Goal: Task Accomplishment & Management: Manage account settings

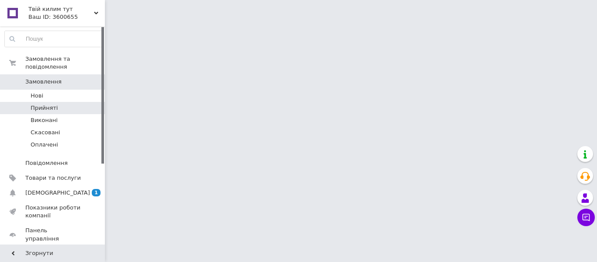
click at [64, 103] on li "Прийняті" at bounding box center [54, 108] width 108 height 12
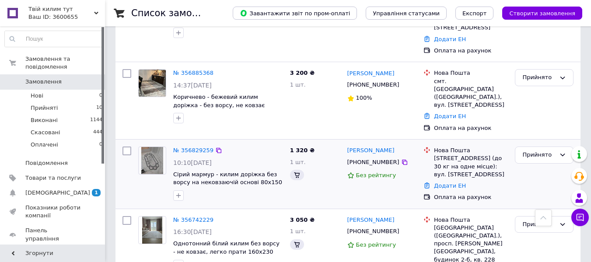
scroll to position [306, 0]
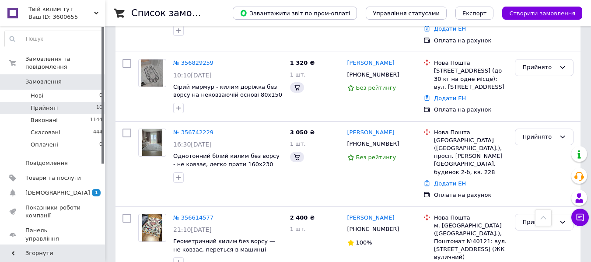
click at [54, 104] on span "Прийняті" at bounding box center [44, 108] width 27 height 8
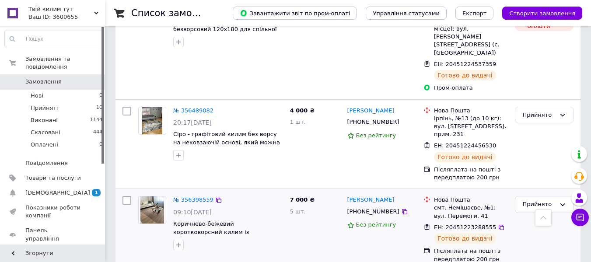
scroll to position [707, 0]
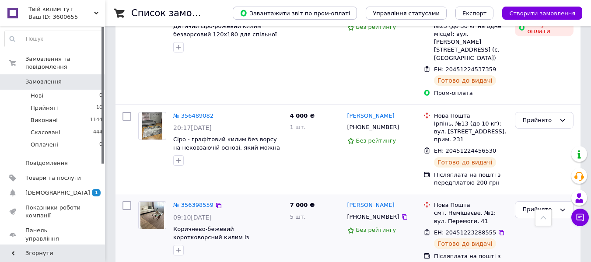
scroll to position [750, 0]
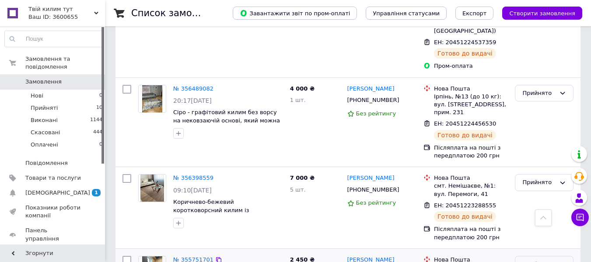
click at [539, 260] on div "Прийнято" at bounding box center [538, 264] width 33 height 9
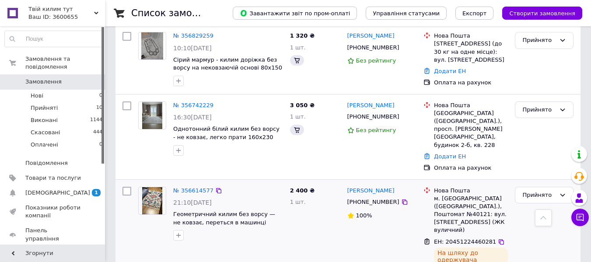
scroll to position [313, 0]
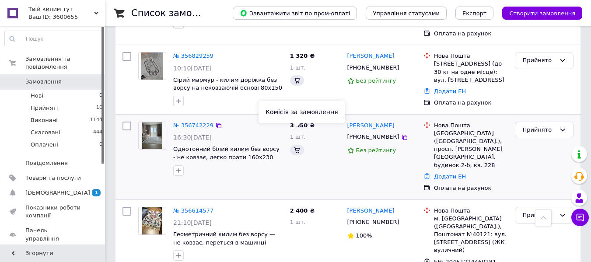
click at [297, 146] on icon at bounding box center [296, 149] width 7 height 7
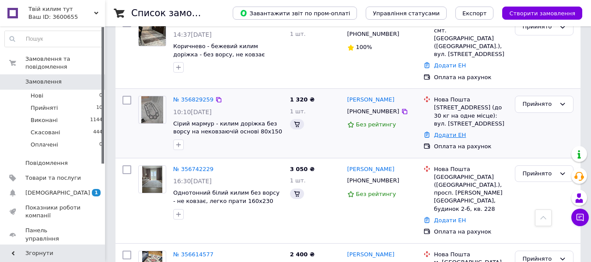
click at [453, 132] on link "Додати ЕН" at bounding box center [450, 135] width 32 height 7
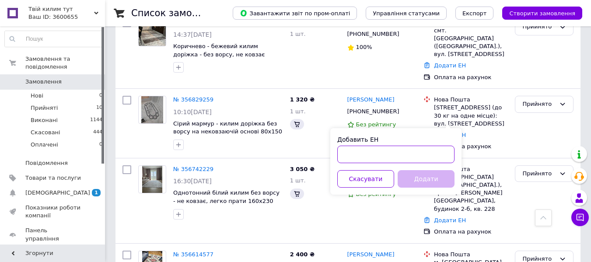
click at [418, 149] on input "Добавить ЕН" at bounding box center [395, 154] width 117 height 17
paste input "20451225354532"
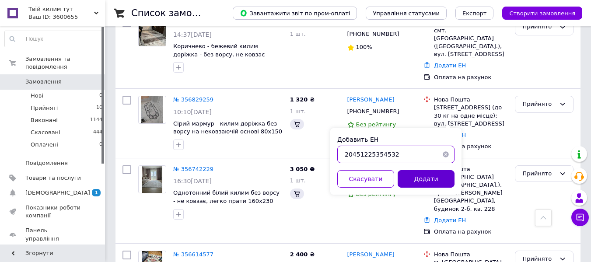
type input "20451225354532"
click at [420, 174] on button "Додати" at bounding box center [425, 178] width 57 height 17
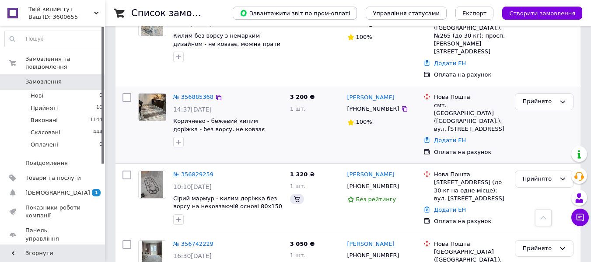
scroll to position [182, 0]
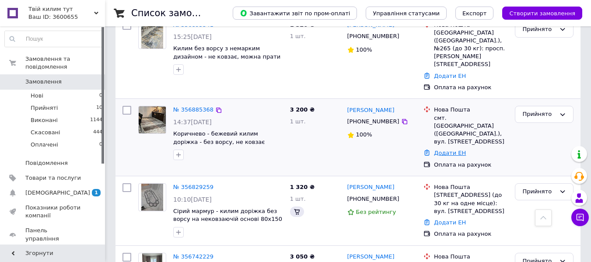
click at [445, 150] on link "Додати ЕН" at bounding box center [450, 153] width 32 height 7
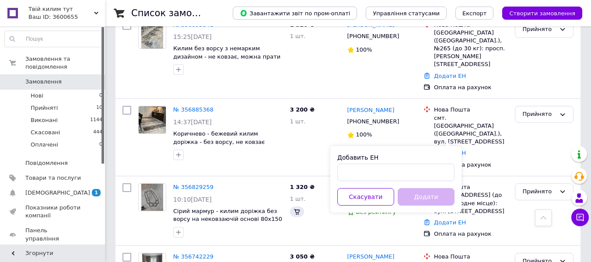
click at [392, 162] on div "Добавить ЕН" at bounding box center [395, 167] width 117 height 28
click at [390, 174] on input "Добавить ЕН" at bounding box center [395, 172] width 117 height 17
paste input "20451225358340"
type input "20451225358340"
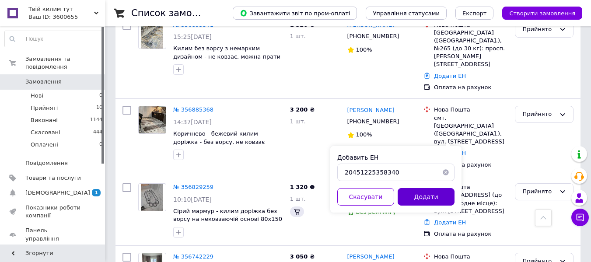
click at [440, 203] on button "Додати" at bounding box center [425, 196] width 57 height 17
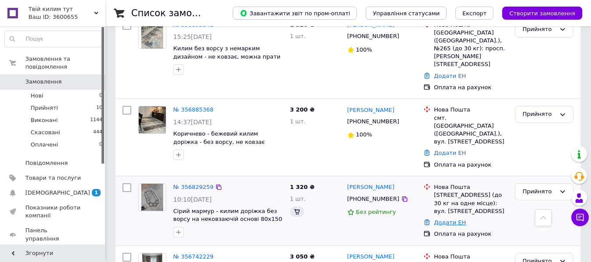
click at [438, 219] on link "Додати ЕН" at bounding box center [450, 222] width 32 height 7
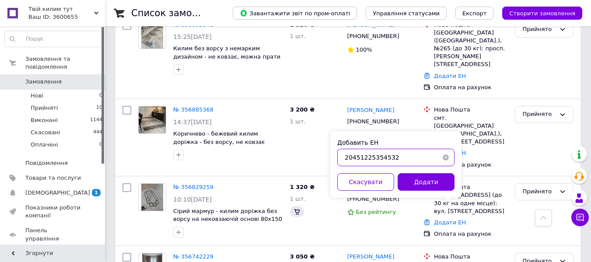
click at [396, 154] on input "20451225354532" at bounding box center [395, 157] width 117 height 17
click at [397, 184] on div "Додати" at bounding box center [426, 181] width 60 height 17
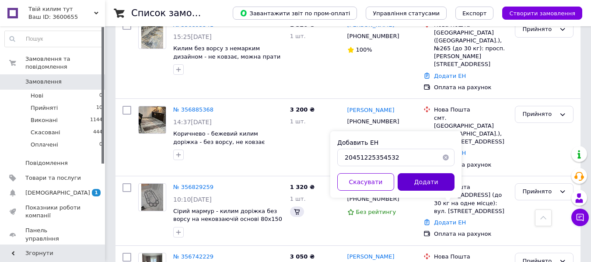
click at [406, 181] on button "Додати" at bounding box center [425, 181] width 57 height 17
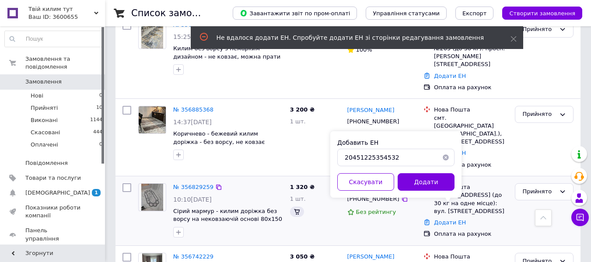
click at [244, 182] on div "№ 356829259" at bounding box center [227, 187] width 111 height 10
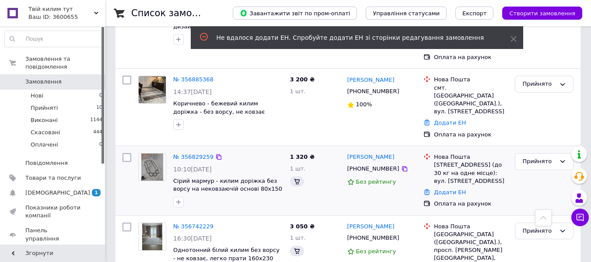
scroll to position [226, 0]
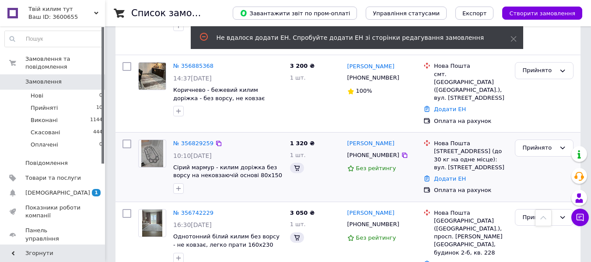
click at [181, 152] on span "10:10[DATE]" at bounding box center [192, 155] width 38 height 7
click at [196, 136] on div "№ 356829259 10:10[DATE] Сірий мармур - килим доріжка без ворсу на нековзаючій о…" at bounding box center [228, 166] width 117 height 61
click at [195, 140] on link "№ 356829259" at bounding box center [193, 143] width 40 height 7
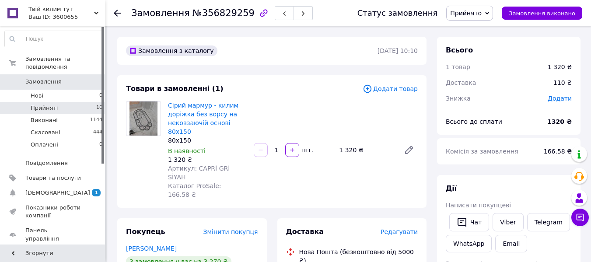
click at [49, 104] on span "Прийняті" at bounding box center [44, 108] width 27 height 8
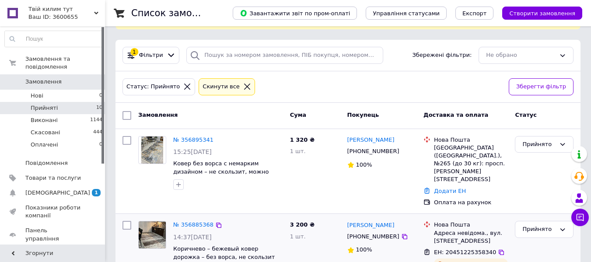
scroll to position [87, 0]
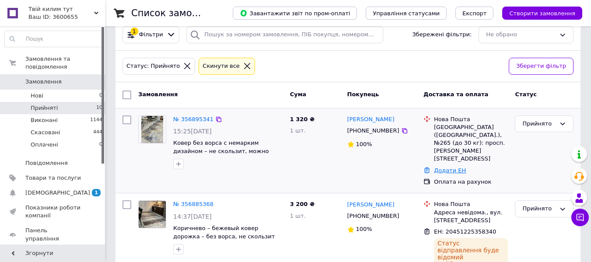
click at [445, 167] on link "Додати ЕН" at bounding box center [450, 170] width 32 height 7
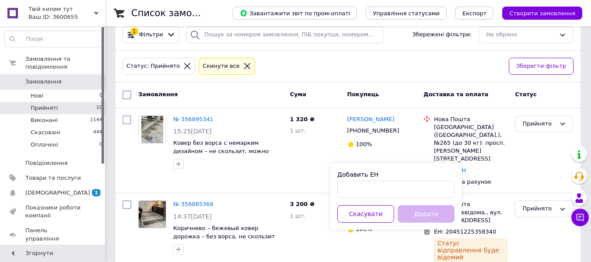
drag, startPoint x: 397, startPoint y: 175, endPoint x: 393, endPoint y: 184, distance: 9.2
click at [397, 176] on div "Добавить ЕН" at bounding box center [395, 174] width 117 height 9
click at [391, 189] on input "Добавить ЕН" at bounding box center [395, 189] width 117 height 17
paste input "20451225359519"
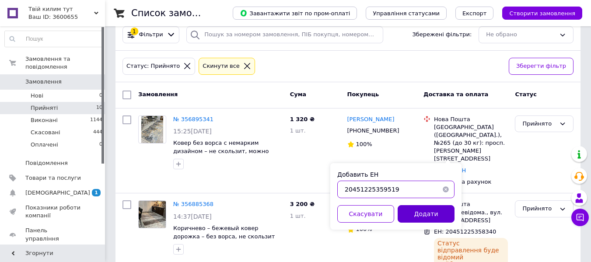
type input "20451225359519"
click at [420, 210] on button "Додати" at bounding box center [425, 213] width 57 height 17
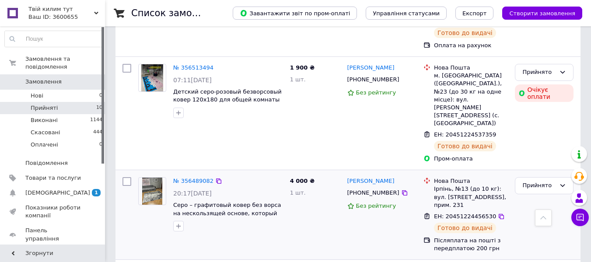
scroll to position [785, 0]
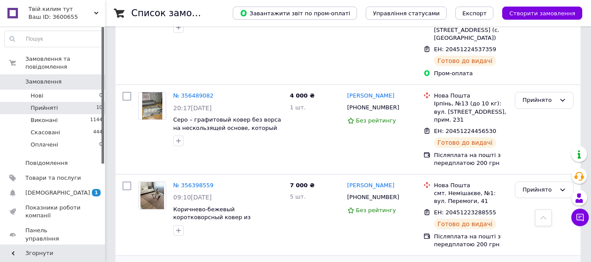
drag, startPoint x: 523, startPoint y: 173, endPoint x: 523, endPoint y: 181, distance: 7.9
